Goal: Find specific page/section: Find specific page/section

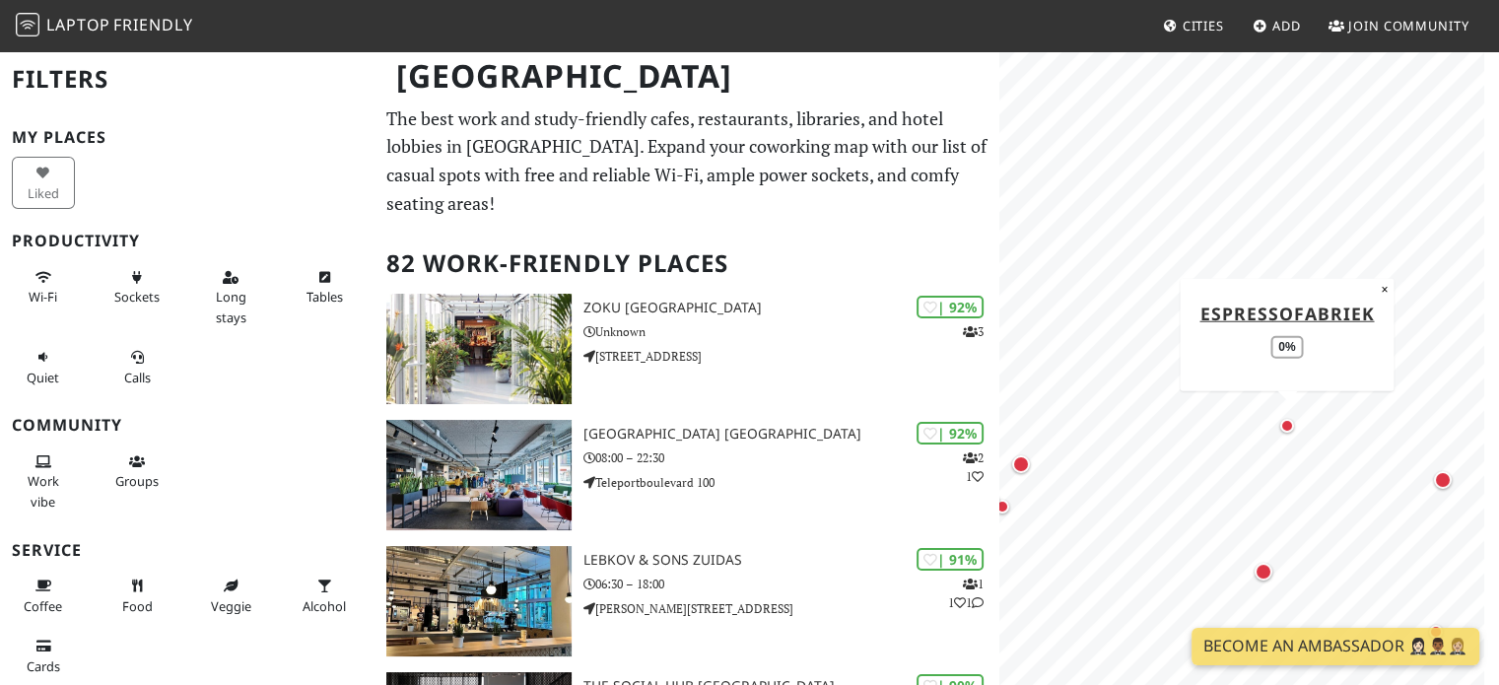
click at [1286, 425] on div "Map marker" at bounding box center [1287, 426] width 14 height 14
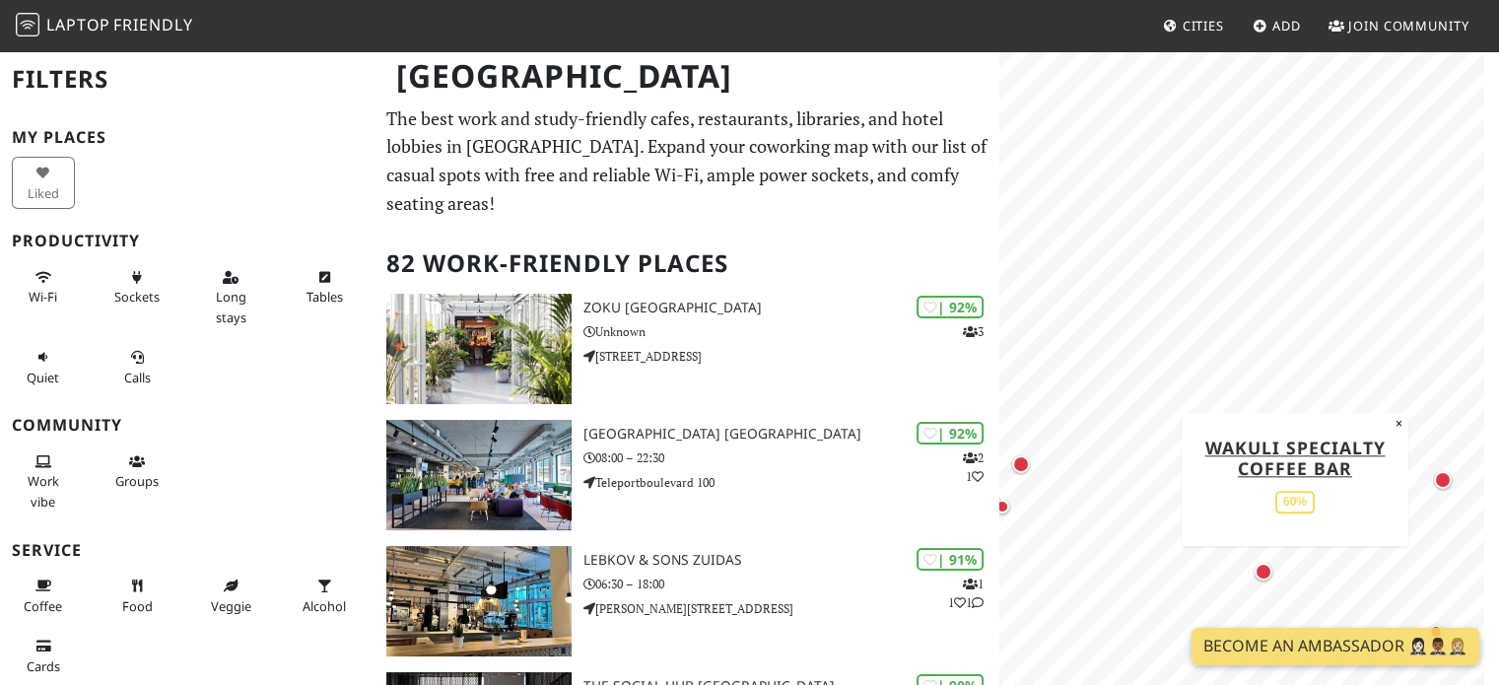
click at [1446, 480] on div "Map marker" at bounding box center [1443, 480] width 18 height 18
